Goal: Find contact information: Find contact information

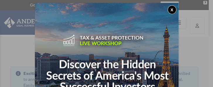
click at [172, 9] on button "x" at bounding box center [172, 9] width 9 height 9
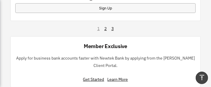
scroll to position [793, 0]
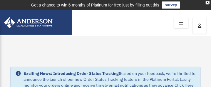
click at [180, 21] on icon at bounding box center [181, 22] width 9 height 9
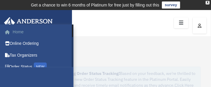
click at [17, 31] on link "Home" at bounding box center [40, 32] width 72 height 12
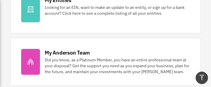
scroll to position [218, 0]
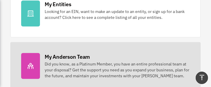
click at [31, 63] on icon at bounding box center [31, 66] width 6 height 6
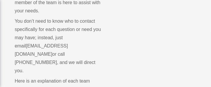
scroll to position [122, 0]
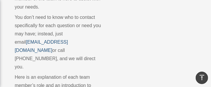
click at [44, 40] on link "myteam@andersonadvisors.com" at bounding box center [41, 45] width 53 height 13
